Goal: Task Accomplishment & Management: Complete application form

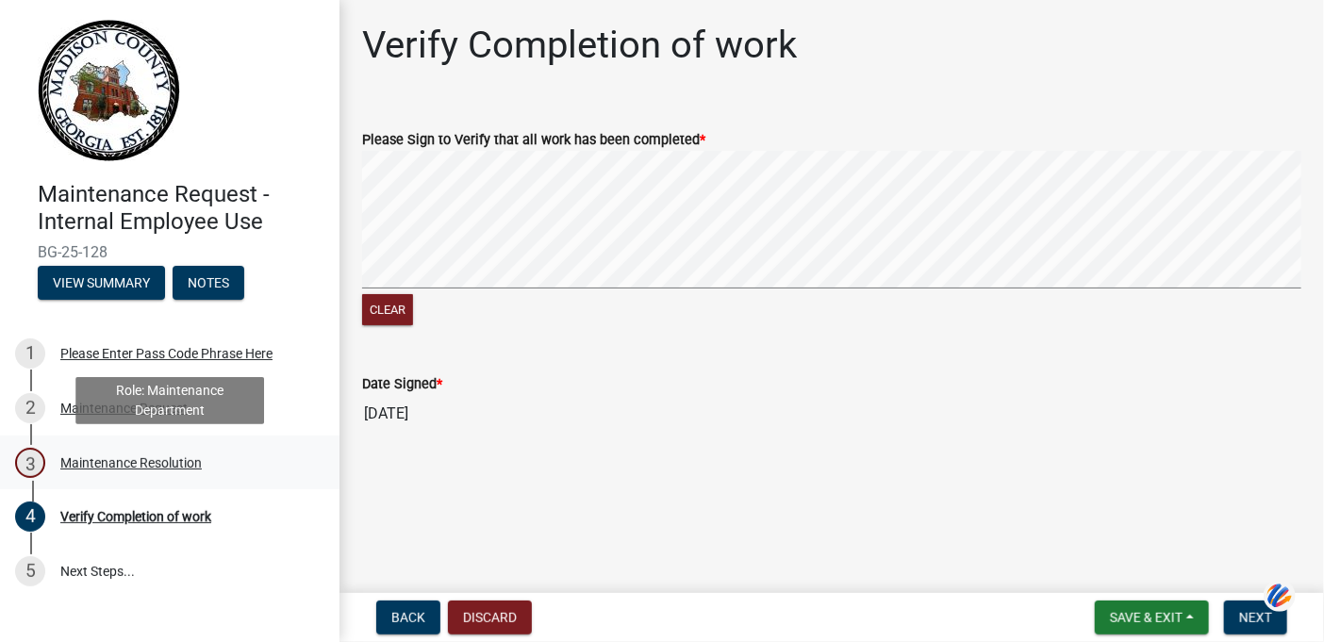
click at [135, 464] on div "Maintenance Resolution" at bounding box center [130, 463] width 141 height 13
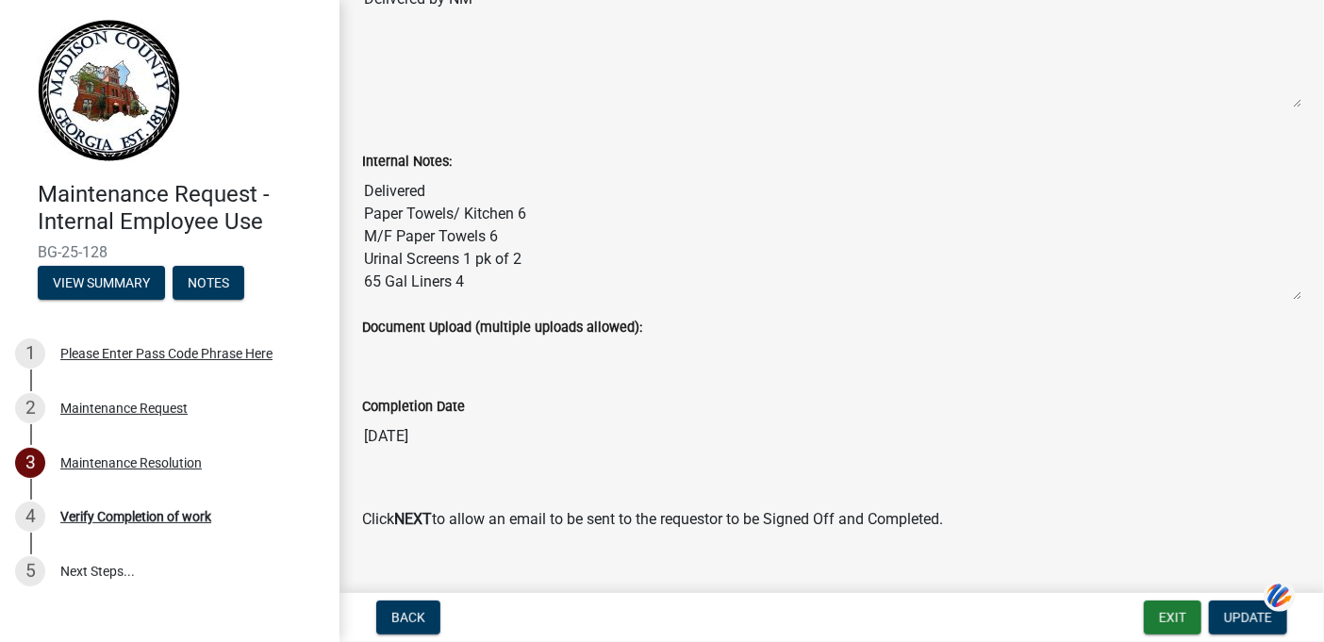
scroll to position [308, 0]
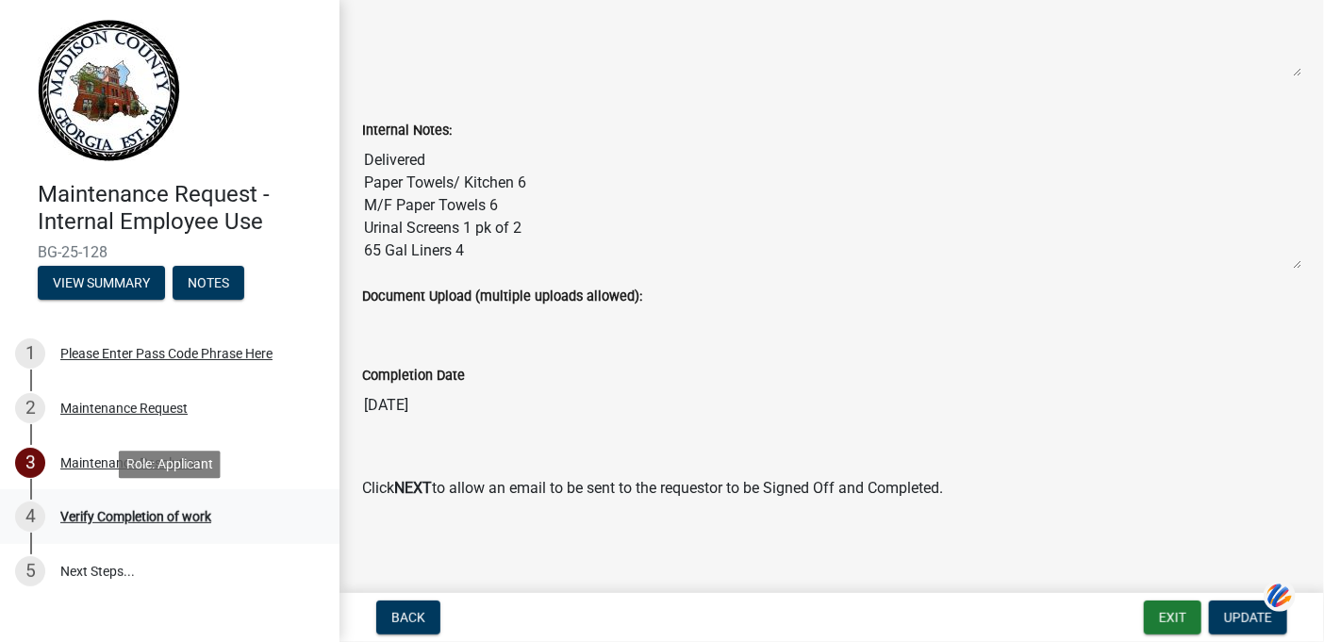
click at [135, 522] on div "Verify Completion of work" at bounding box center [135, 516] width 151 height 13
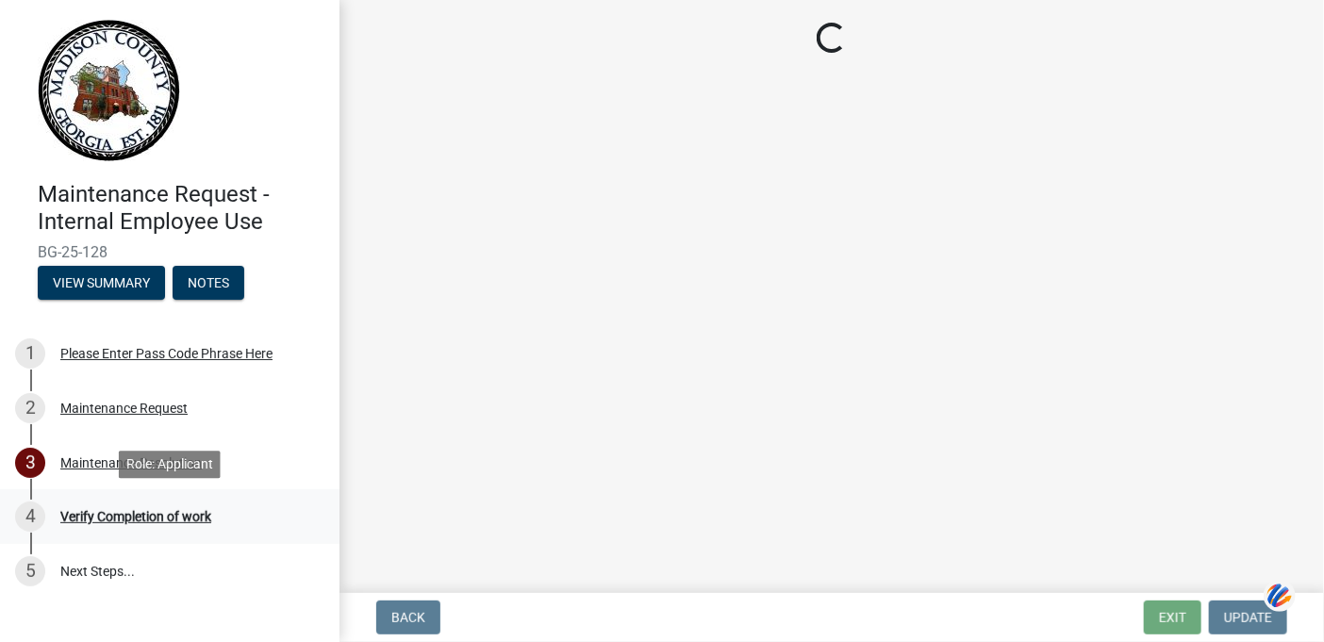
scroll to position [0, 0]
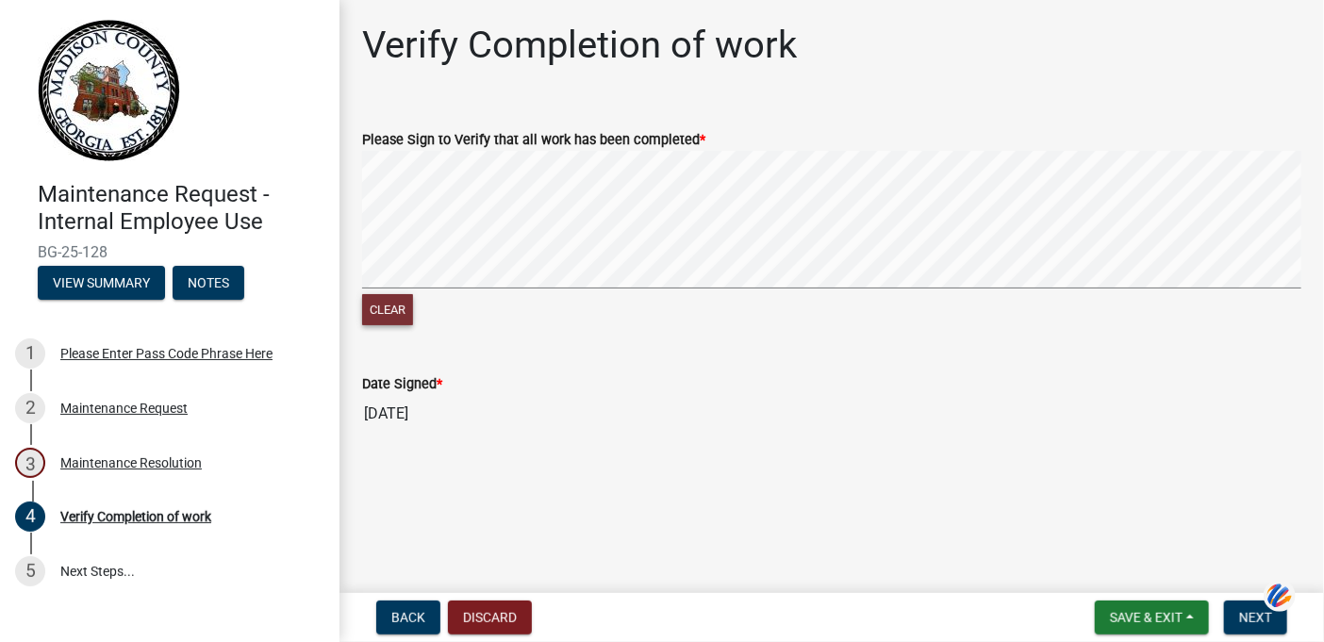
click at [388, 306] on button "Clear" at bounding box center [387, 309] width 51 height 31
click at [384, 306] on button "Clear" at bounding box center [387, 309] width 51 height 31
click at [1323, 242] on html "Internet Explorer does NOT work with GeoPermits. Get a new browser for more sec…" at bounding box center [662, 321] width 1324 height 642
click at [1253, 617] on span "Next" at bounding box center [1255, 617] width 33 height 15
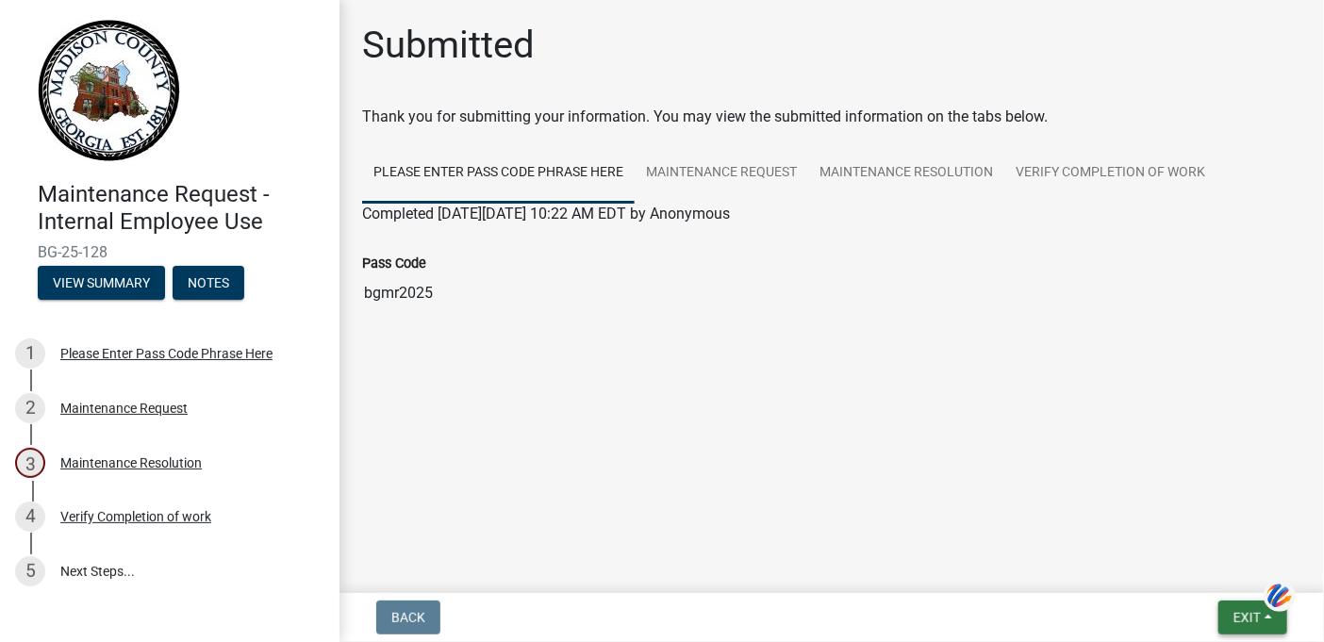
click at [1226, 627] on button "Exit" at bounding box center [1253, 618] width 69 height 34
click at [1190, 560] on button "Save & Exit" at bounding box center [1212, 568] width 151 height 45
